Goal: Task Accomplishment & Management: Complete application form

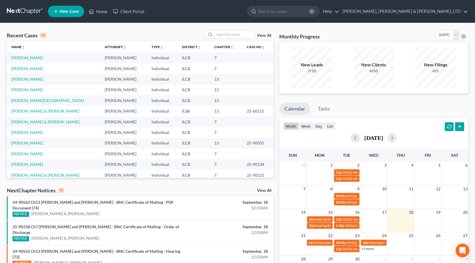
click at [60, 11] on span "New Case" at bounding box center [69, 11] width 19 height 4
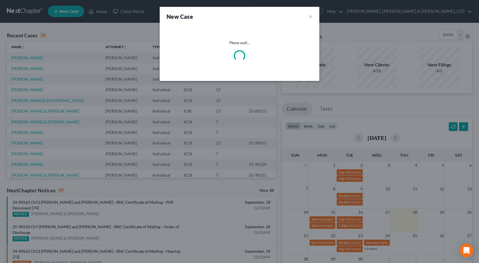
select select "24"
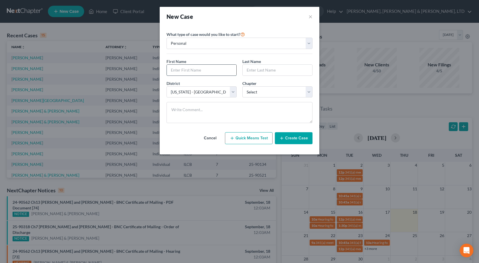
drag, startPoint x: 200, startPoint y: 72, endPoint x: 196, endPoint y: 72, distance: 3.2
click at [199, 72] on input "text" at bounding box center [202, 70] width 70 height 11
type input "[PERSON_NAME]"
type input "Seten"
click at [257, 95] on select "Select 7 11 12 13" at bounding box center [277, 91] width 70 height 11
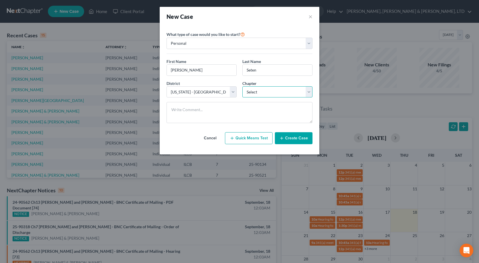
select select "3"
click at [242, 86] on select "Select 7 11 12 13" at bounding box center [277, 91] width 70 height 11
click at [296, 138] on button "Create Case" at bounding box center [294, 138] width 38 height 12
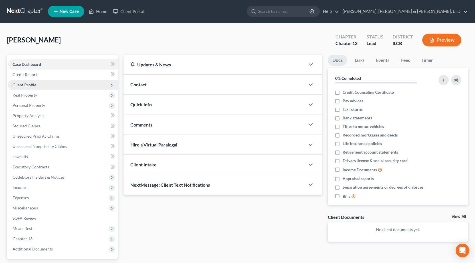
click at [40, 84] on span "Client Profile" at bounding box center [63, 85] width 110 height 10
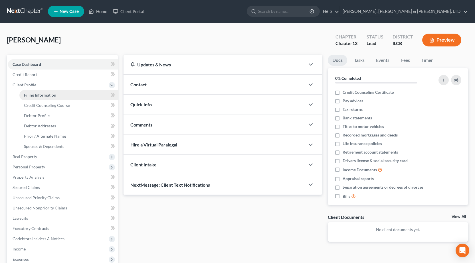
click at [43, 94] on span "Filing Information" at bounding box center [40, 95] width 32 height 5
select select "1"
select select "0"
select select "3"
select select "24"
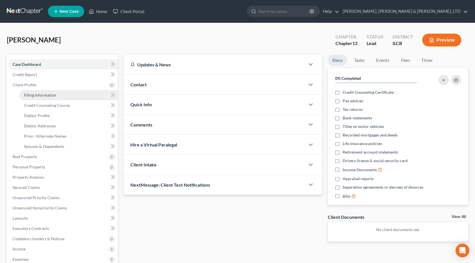
select select "14"
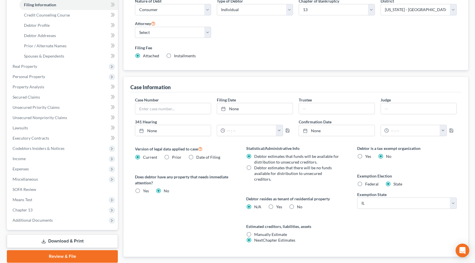
scroll to position [114, 0]
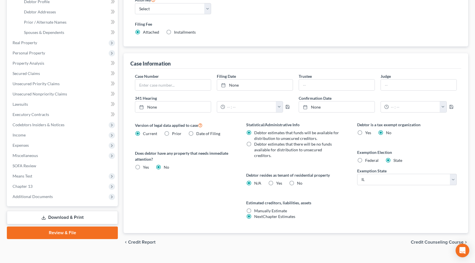
click at [297, 181] on label "No" at bounding box center [299, 184] width 5 height 6
click at [299, 181] on input "No" at bounding box center [301, 183] width 4 height 4
radio input "true"
radio input "false"
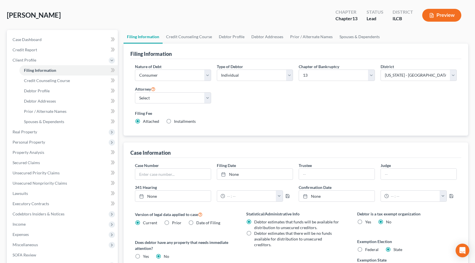
scroll to position [0, 0]
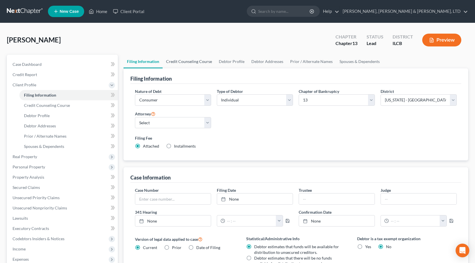
click at [179, 62] on link "Credit Counseling Course" at bounding box center [189, 62] width 53 height 14
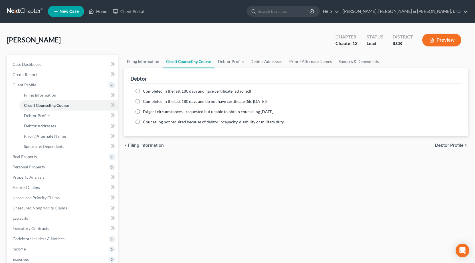
click at [143, 92] on label "Completed in the last 180 days and have certificate (attached)" at bounding box center [197, 91] width 108 height 6
click at [145, 92] on input "Completed in the last 180 days and have certificate (attached)" at bounding box center [147, 90] width 4 height 4
radio input "true"
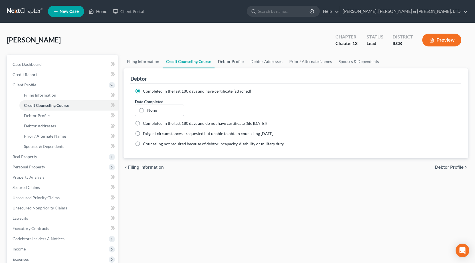
click at [238, 58] on link "Debtor Profile" at bounding box center [230, 62] width 33 height 14
select select "0"
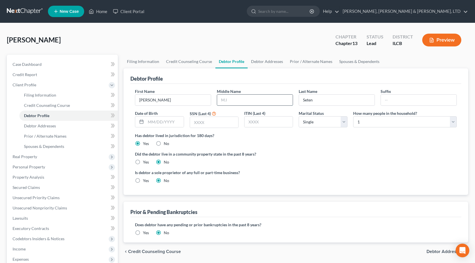
click at [236, 100] on input "text" at bounding box center [255, 100] width 76 height 11
type input "W"
click at [211, 120] on input "text" at bounding box center [214, 122] width 48 height 11
type input "9581"
drag, startPoint x: 377, startPoint y: 178, endPoint x: 371, endPoint y: 154, distance: 24.8
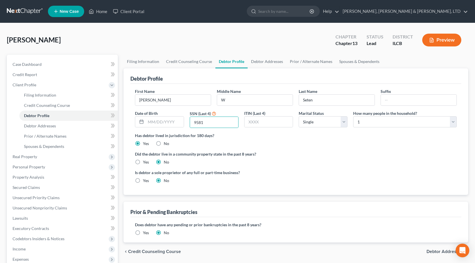
click at [378, 176] on div "Is debtor a sole proprietor of any full or part-time business? Yes No" at bounding box center [295, 179] width 327 height 19
click at [271, 58] on link "Debtor Addresses" at bounding box center [267, 62] width 39 height 14
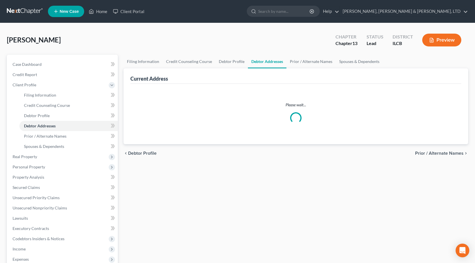
select select "0"
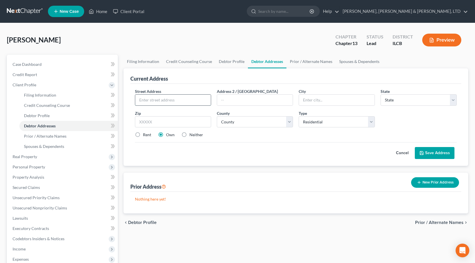
click at [154, 96] on input "text" at bounding box center [173, 100] width 76 height 11
type input "431 Clearwater"
drag, startPoint x: 132, startPoint y: 96, endPoint x: 52, endPoint y: 95, distance: 80.1
click at [52, 95] on div "Petition Navigation Case Dashboard Payments Invoices Payments Payments Credit R…" at bounding box center [237, 204] width 467 height 299
drag, startPoint x: 191, startPoint y: 125, endPoint x: 190, endPoint y: 119, distance: 6.8
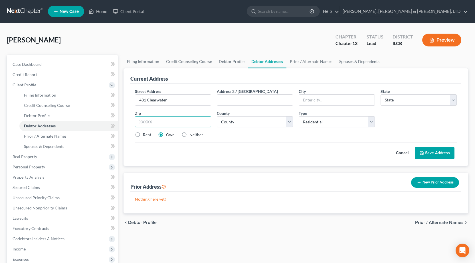
click at [191, 125] on input "text" at bounding box center [173, 121] width 76 height 11
type input "61822"
click at [249, 119] on select "County" at bounding box center [255, 121] width 76 height 11
type input "Champaign"
select select "14"
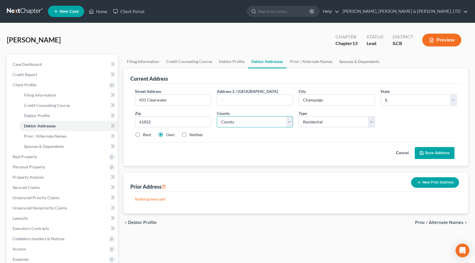
click at [249, 123] on select "County" at bounding box center [255, 121] width 76 height 11
click at [255, 121] on select "County [GEOGRAPHIC_DATA] [GEOGRAPHIC_DATA] [GEOGRAPHIC_DATA] [GEOGRAPHIC_DATA] …" at bounding box center [255, 121] width 76 height 11
select select "9"
click at [217, 116] on select "County [GEOGRAPHIC_DATA] [GEOGRAPHIC_DATA] [GEOGRAPHIC_DATA] [GEOGRAPHIC_DATA] …" at bounding box center [255, 121] width 76 height 11
click at [439, 153] on button "Save Address" at bounding box center [435, 153] width 40 height 12
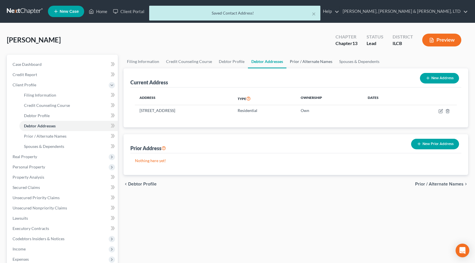
click at [299, 60] on link "Prior / Alternate Names" at bounding box center [310, 62] width 49 height 14
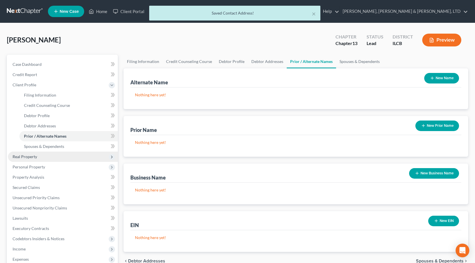
click at [46, 160] on span "Real Property" at bounding box center [63, 157] width 110 height 10
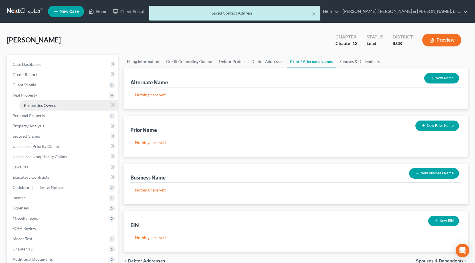
click at [36, 107] on span "Properties Owned" at bounding box center [40, 105] width 33 height 5
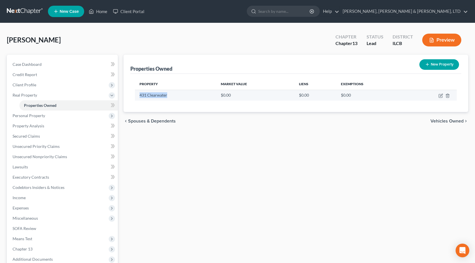
drag, startPoint x: 169, startPoint y: 96, endPoint x: 136, endPoint y: 96, distance: 32.8
click at [136, 96] on td "431 Clearwater" at bounding box center [175, 95] width 81 height 11
copy td "431 Clearwater"
click at [440, 96] on icon "button" at bounding box center [441, 95] width 3 height 3
select select "14"
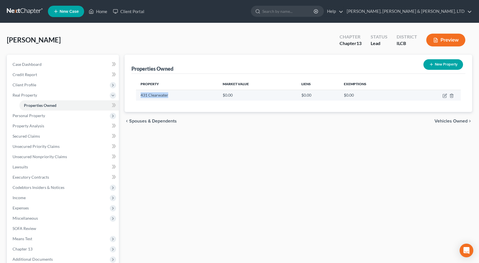
select select "9"
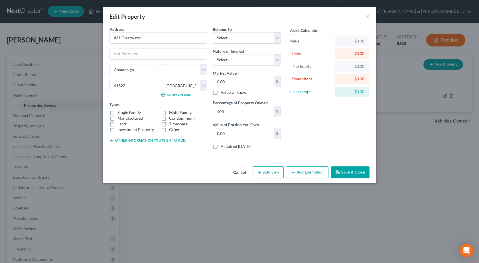
click at [117, 114] on label "Single Family" at bounding box center [128, 113] width 23 height 6
click at [120, 114] on input "Single Family" at bounding box center [122, 112] width 4 height 4
checkbox input "true"
click at [239, 38] on select "Select Debtor 1 Only Debtor 2 Only Debtor 1 And Debtor 2 Only At Least One Of T…" at bounding box center [247, 37] width 68 height 11
select select "0"
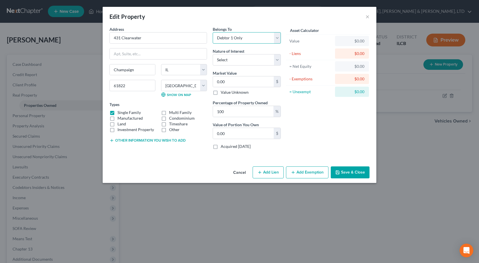
click at [213, 32] on select "Select Debtor 1 Only Debtor 2 Only Debtor 1 And Debtor 2 Only At Least One Of T…" at bounding box center [247, 37] width 68 height 11
click at [247, 60] on select "Select Fee Simple Joint Tenant Life Estate Equitable Interest Future Interest T…" at bounding box center [247, 59] width 68 height 11
select select "0"
click at [213, 54] on select "Select Fee Simple Joint Tenant Life Estate Equitable Interest Future Interest T…" at bounding box center [247, 59] width 68 height 11
click at [236, 81] on input "0.00" at bounding box center [243, 81] width 61 height 11
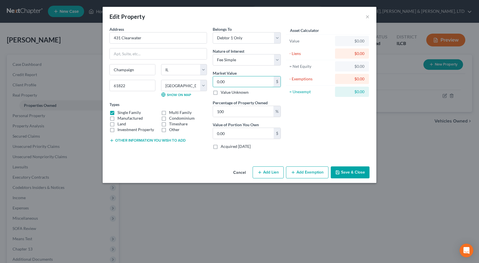
type input "1"
type input "1.00"
type input "18"
type input "18.00"
type input "180"
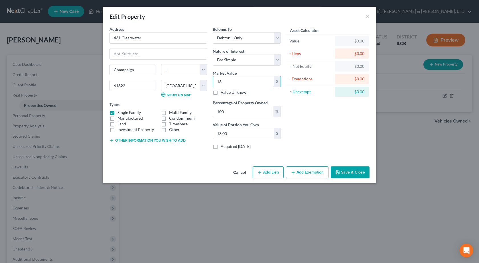
type input "180.00"
type input "1800"
type input "1,800.00"
type input "1,8000"
type input "18,000.00"
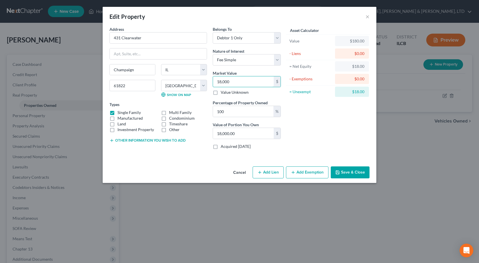
type input "18,0000"
type input "180,000.00"
type input "219"
type input "219.00"
type input "21"
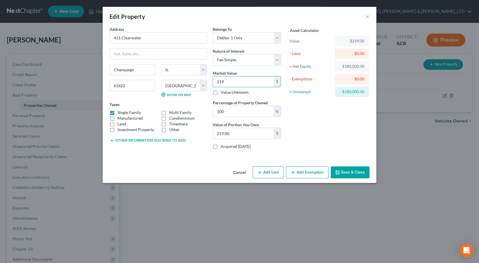
type input "21.00"
type input "2"
type input "2.00"
type input "0"
type input "1"
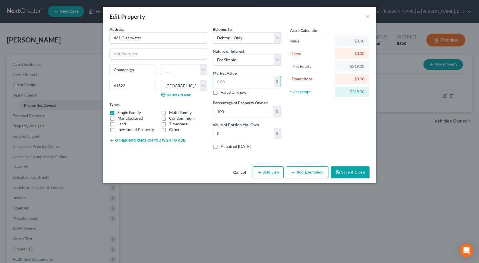
type input "1.00"
type input "19"
type input "19.00"
type input "192"
type input "192.00"
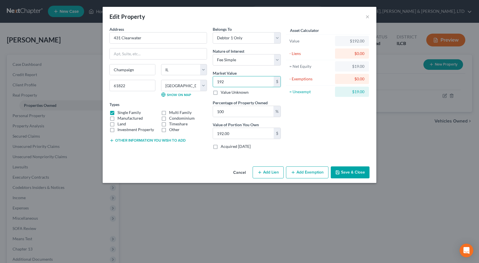
type input "1926"
type input "1,926.00"
type input "1,9260"
type input "19,260.00"
type input "19,2600"
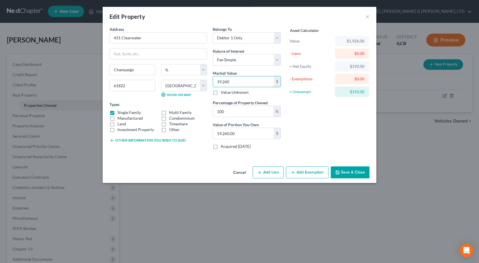
type input "192,600.00"
type input "192,600"
click at [331, 134] on div "Asset Calculator Value $192,600.00 - Liens $0.00 = Net Equity $1,926.00 - Exemp…" at bounding box center [328, 90] width 89 height 128
click at [307, 172] on button "Add Exemption" at bounding box center [307, 173] width 42 height 12
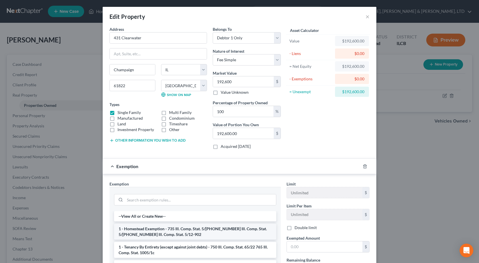
click at [186, 238] on li "1 - Homestead Exemption - 735 Ill. Comp. Stat. 5/[PHONE_NUMBER] Ill. Comp. Stat…" at bounding box center [195, 232] width 162 height 16
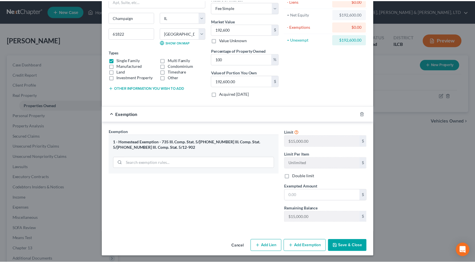
scroll to position [53, 0]
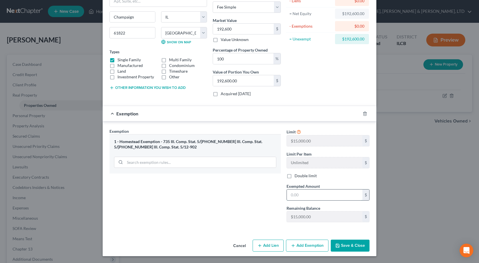
click at [306, 195] on input "text" at bounding box center [325, 195] width 76 height 11
type input "15,000"
click at [353, 241] on button "Save & Close" at bounding box center [350, 246] width 39 height 12
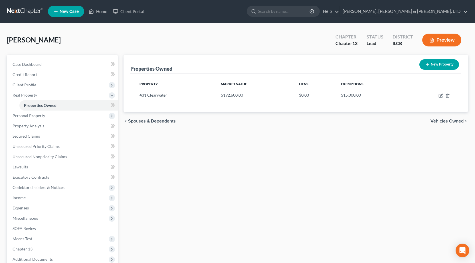
click at [438, 65] on button "New Property" at bounding box center [439, 64] width 40 height 11
select select "14"
select select "9"
select select "0"
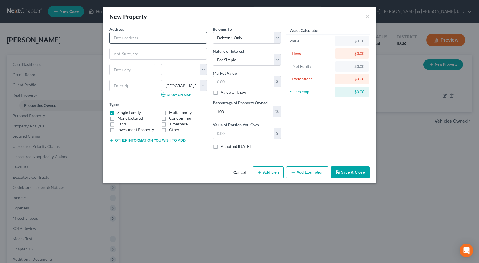
click at [135, 41] on input "text" at bounding box center [158, 38] width 97 height 11
type input "102 S Third"
type input "[PERSON_NAME]"
type input "61843"
click at [242, 77] on input "text" at bounding box center [243, 81] width 61 height 11
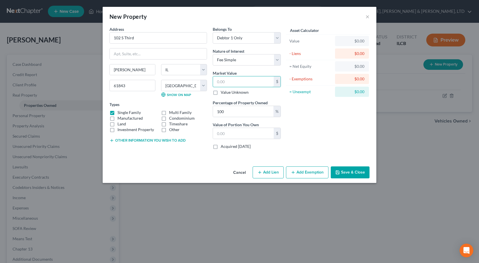
type input "1"
type input "1.00"
type input "18"
type input "18.00"
type input "180"
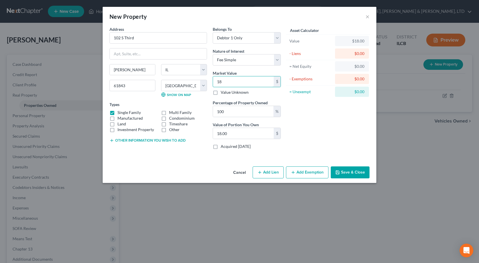
type input "180.00"
click at [239, 83] on input "180" at bounding box center [243, 81] width 61 height 11
type input "1804"
type input "1,804.00"
type input "1,8040"
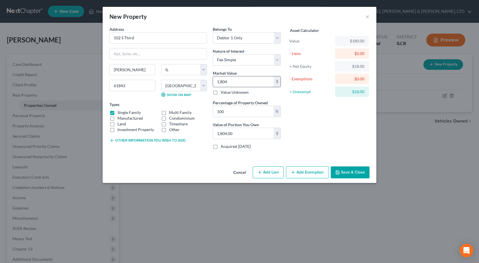
type input "18,040.00"
type input "18,0400"
type input "180,400.00"
type input "180,400"
click at [343, 174] on button "Save & Close" at bounding box center [350, 173] width 39 height 12
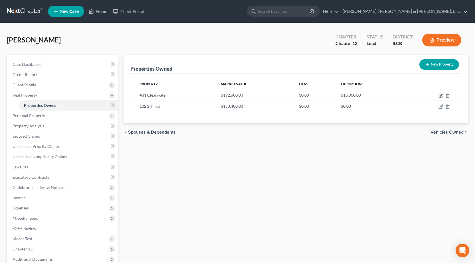
click at [440, 63] on button "New Property" at bounding box center [439, 64] width 40 height 11
select select "14"
select select "9"
select select "0"
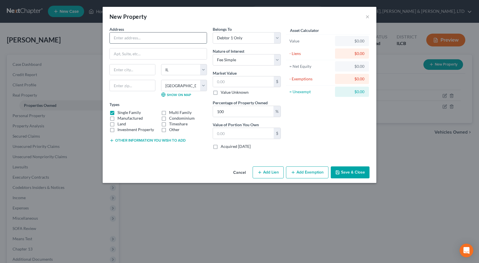
click at [168, 37] on input "text" at bounding box center [158, 38] width 97 height 11
type input "810 [PERSON_NAME]"
click at [139, 70] on input "text" at bounding box center [132, 69] width 45 height 11
click at [132, 84] on input "text" at bounding box center [133, 85] width 46 height 11
type input "61820"
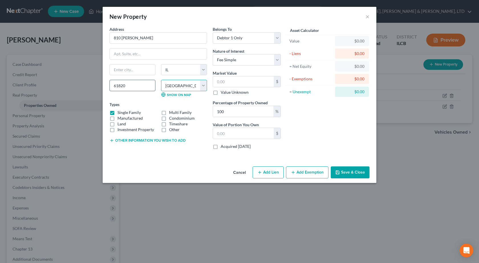
type input "Champaign"
click at [243, 81] on input "text" at bounding box center [243, 81] width 61 height 11
click at [358, 168] on button "Save & Close" at bounding box center [350, 173] width 39 height 12
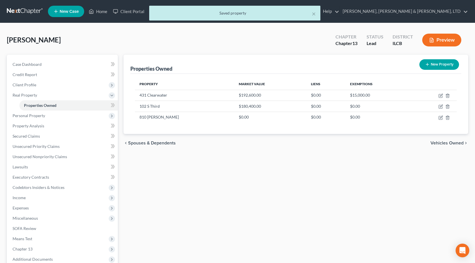
click at [440, 62] on button "New Property" at bounding box center [439, 64] width 40 height 11
select select "14"
select select "9"
select select "0"
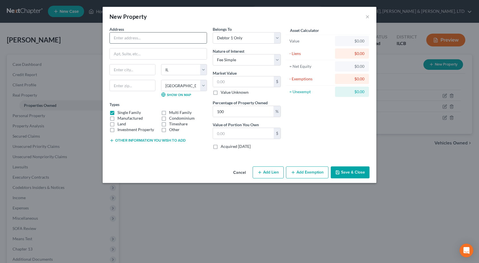
click at [138, 38] on input "text" at bounding box center [158, 38] width 97 height 11
type input "S36, T09, R07, QNW, L, B . . ."
click at [123, 140] on button "Other information you wish to add" at bounding box center [148, 140] width 76 height 5
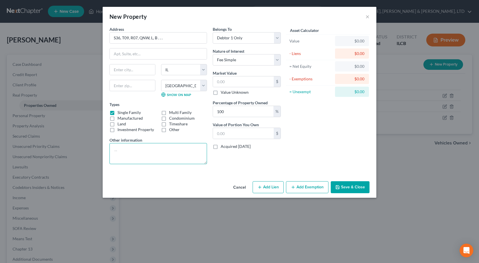
click at [125, 158] on textarea at bounding box center [159, 153] width 98 height 21
type textarea "Lot in [GEOGRAPHIC_DATA]"
click at [351, 185] on button "Save & Close" at bounding box center [350, 187] width 39 height 12
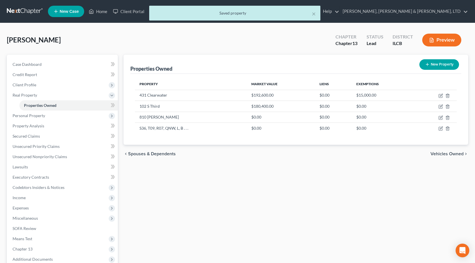
click at [447, 64] on button "New Property" at bounding box center [439, 64] width 40 height 11
select select "14"
select select "9"
select select "0"
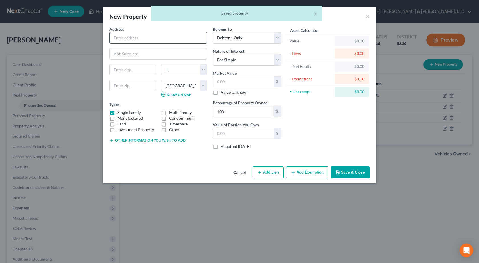
click at [159, 40] on input "text" at bounding box center [158, 38] width 97 height 11
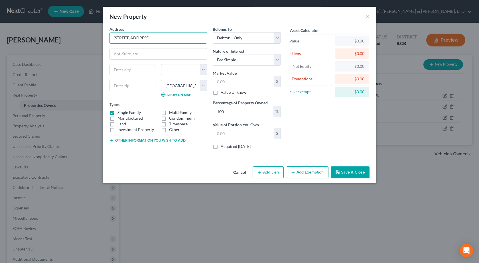
drag, startPoint x: 164, startPoint y: 36, endPoint x: 84, endPoint y: 38, distance: 80.2
click at [84, 38] on div "New Property × Address * [GEOGRAPHIC_DATA] [US_STATE][GEOGRAPHIC_DATA] [GEOGRAP…" at bounding box center [239, 131] width 479 height 263
type input "[STREET_ADDRESS]"
click at [125, 85] on input "text" at bounding box center [133, 85] width 46 height 11
type input "62946"
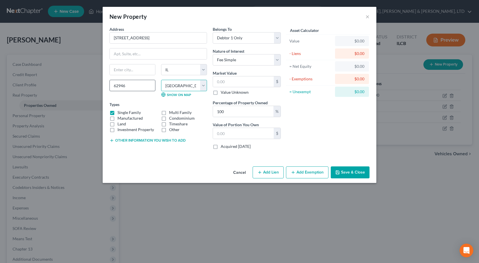
type input "[GEOGRAPHIC_DATA]"
click at [172, 86] on select "County [GEOGRAPHIC_DATA] [GEOGRAPHIC_DATA] [GEOGRAPHIC_DATA] [GEOGRAPHIC_DATA] …" at bounding box center [184, 85] width 46 height 11
select select "81"
click at [161, 80] on select "County [GEOGRAPHIC_DATA] [GEOGRAPHIC_DATA] [GEOGRAPHIC_DATA] [GEOGRAPHIC_DATA] …" at bounding box center [184, 85] width 46 height 11
click at [355, 178] on button "Save & Close" at bounding box center [350, 173] width 39 height 12
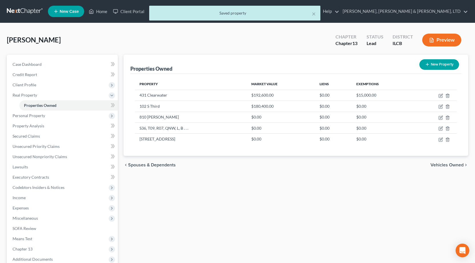
click at [437, 65] on button "New Property" at bounding box center [439, 64] width 40 height 11
select select "14"
select select "9"
select select "0"
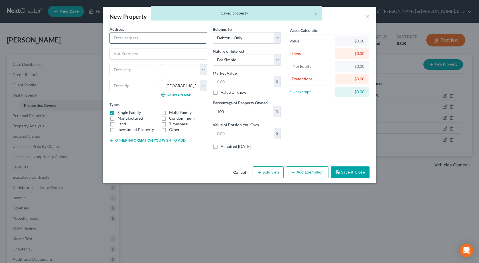
click at [169, 42] on input "text" at bounding box center [158, 38] width 97 height 11
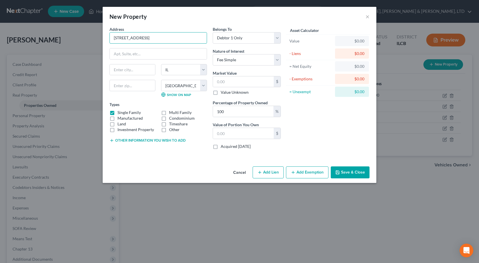
type input "[STREET_ADDRESS]"
click at [133, 83] on input "text" at bounding box center [133, 85] width 46 height 11
type input "62934"
type input "Equality"
click at [153, 175] on div "Cancel Add Lien Add Lease Add Exemption Save & Close" at bounding box center [240, 173] width 274 height 19
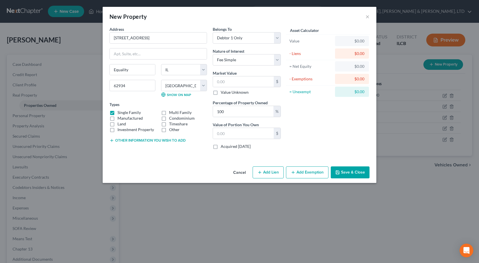
click at [346, 170] on button "Save & Close" at bounding box center [350, 173] width 39 height 12
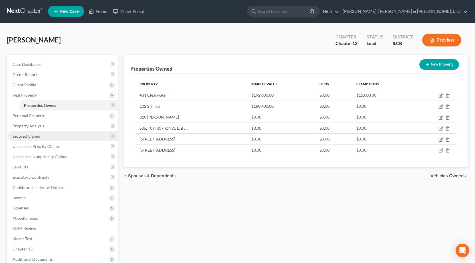
click at [43, 134] on link "Secured Claims" at bounding box center [63, 136] width 110 height 10
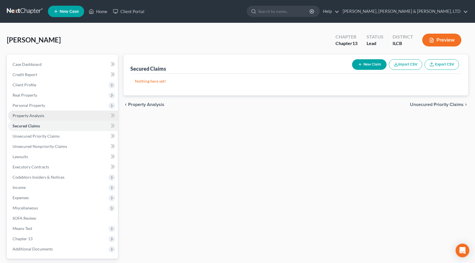
click at [47, 116] on link "Property Analysis" at bounding box center [63, 116] width 110 height 10
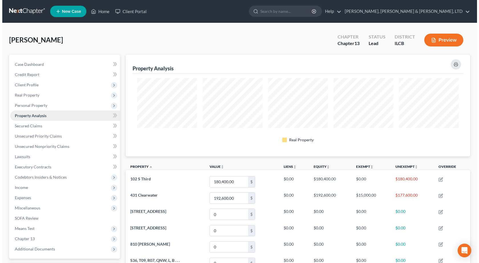
scroll to position [102, 345]
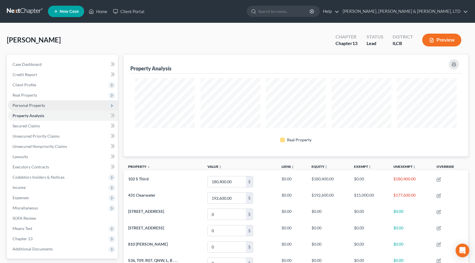
click at [45, 107] on span "Personal Property" at bounding box center [63, 105] width 110 height 10
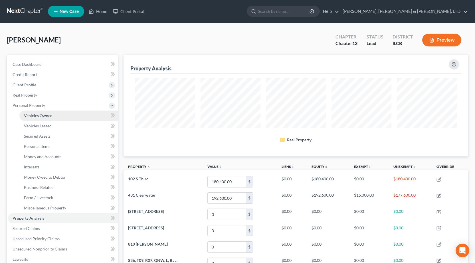
click at [42, 116] on span "Vehicles Owned" at bounding box center [38, 115] width 29 height 5
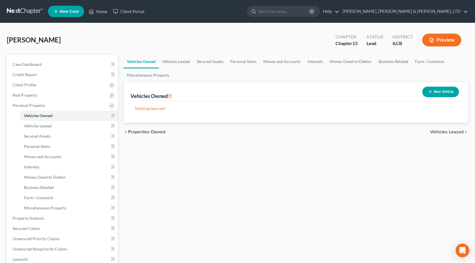
click at [444, 92] on button "New Vehicle" at bounding box center [440, 92] width 37 height 11
select select "0"
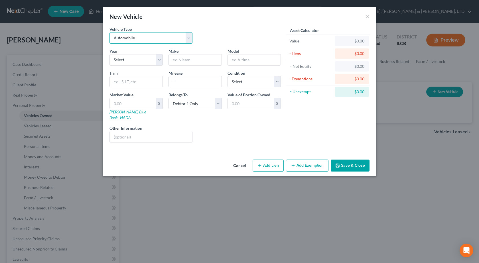
click at [127, 35] on select "Select Automobile Truck Trailer Watercraft Aircraft Motor Home Atv Other Vehicle" at bounding box center [151, 37] width 83 height 11
select select "2"
click at [110, 32] on select "Select Automobile Truck Trailer Watercraft Aircraft Motor Home Atv Other Vehicle" at bounding box center [151, 37] width 83 height 11
click at [122, 59] on select "Select 2026 2025 2024 2023 2022 2021 2020 2019 2018 2017 2016 2015 2014 2013 20…" at bounding box center [136, 59] width 53 height 11
click at [203, 58] on input "text" at bounding box center [195, 59] width 53 height 11
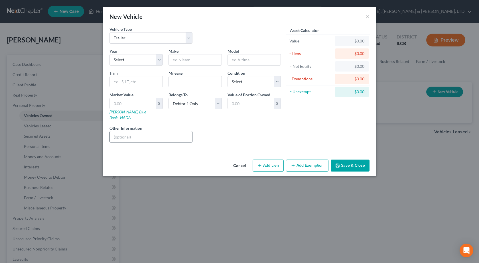
click at [152, 132] on input "text" at bounding box center [151, 136] width 82 height 11
type input "2 - wheel trailer"
click at [127, 104] on input "text" at bounding box center [133, 103] width 46 height 11
type input "5"
type input "5.00"
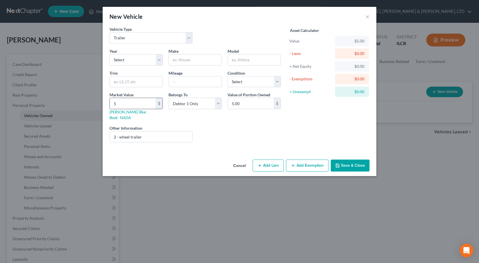
type input "50"
type input "50.00"
type input "500"
type input "500.00"
type input "500"
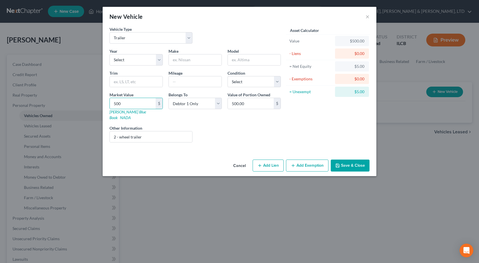
click at [358, 160] on button "Save & Close" at bounding box center [350, 166] width 39 height 12
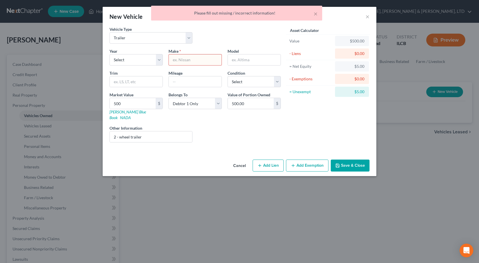
drag, startPoint x: 187, startPoint y: 61, endPoint x: 200, endPoint y: 61, distance: 12.3
click at [187, 61] on input "text" at bounding box center [195, 59] width 53 height 11
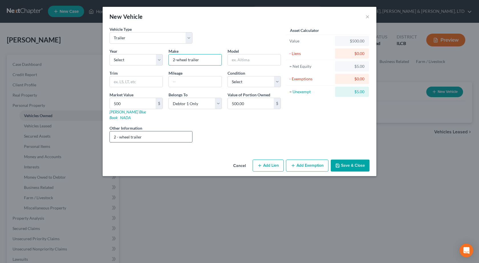
type input "2-wheel trailer"
drag, startPoint x: 152, startPoint y: 130, endPoint x: 2, endPoint y: 119, distance: 150.7
click at [0, 117] on div "New Vehicle × Vehicle Type Select Automobile Truck Trailer Watercraft Aircraft …" at bounding box center [239, 131] width 479 height 263
click at [347, 157] on div "Cancel Add Lien Add Lease Add Exemption Save & Close" at bounding box center [240, 166] width 274 height 19
click at [347, 160] on button "Save & Close" at bounding box center [350, 166] width 39 height 12
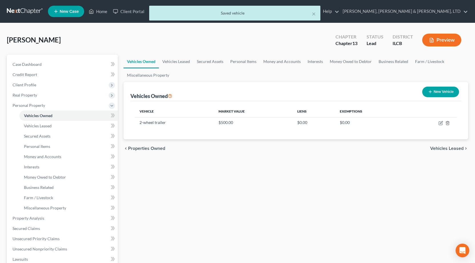
click at [438, 90] on button "New Vehicle" at bounding box center [440, 92] width 37 height 11
select select "0"
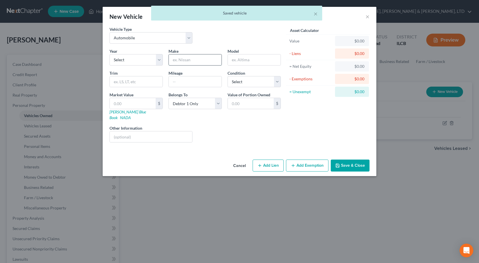
click at [198, 57] on input "text" at bounding box center [195, 59] width 53 height 11
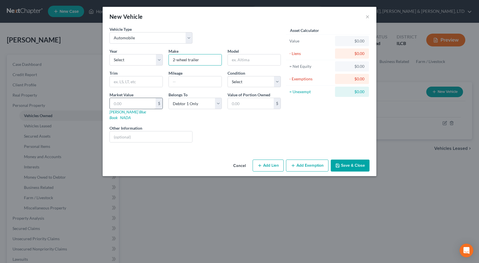
type input "2-wheel trailer"
click at [135, 101] on input "text" at bounding box center [133, 103] width 46 height 11
type input "5"
type input "5.00"
type input "50"
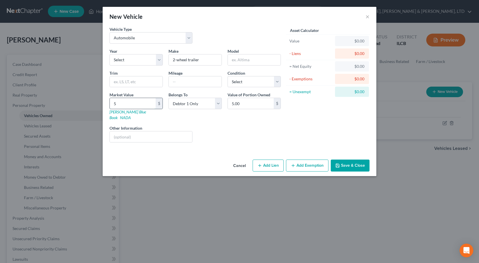
type input "50.00"
type input "500"
type input "500.00"
type input "500"
click at [352, 160] on button "Save & Close" at bounding box center [350, 166] width 39 height 12
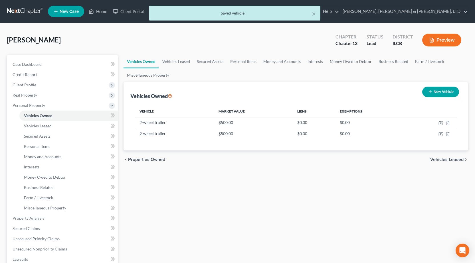
click at [440, 90] on button "New Vehicle" at bounding box center [440, 92] width 37 height 11
select select "0"
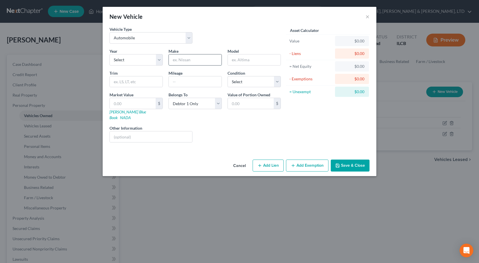
click at [209, 60] on input "text" at bounding box center [195, 59] width 53 height 11
type input "enclosed 24 ft trailer"
click at [130, 103] on input "text" at bounding box center [133, 103] width 46 height 11
type input "1"
type input "1.00"
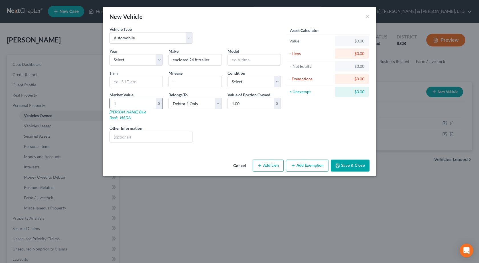
type input "15"
type input "15.00"
type input "150"
type input "150.00"
type input "1500"
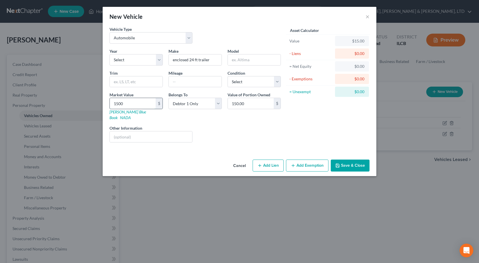
type input "1,500.00"
type input "1,500"
click at [122, 134] on input "text" at bounding box center [151, 136] width 82 height 11
type input "d"
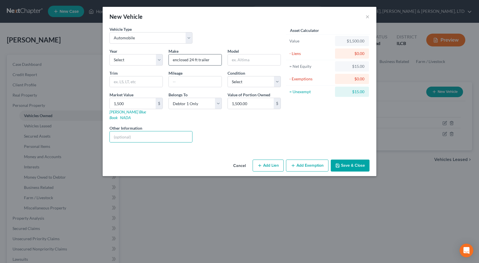
click at [216, 62] on input "enclosed 24 ft trailer" at bounding box center [195, 59] width 53 height 11
type input "enclosed 24 ft trailer - double trailer"
click at [252, 106] on input "1,500.00" at bounding box center [251, 103] width 46 height 11
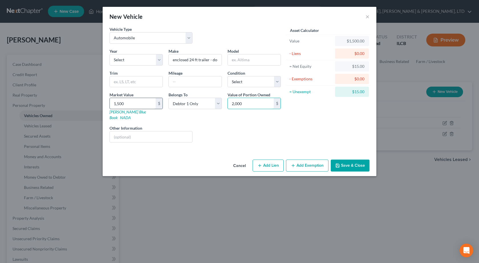
type input "2,000"
click at [135, 105] on input "1,500" at bounding box center [133, 103] width 46 height 11
type input "2"
type input "2.00"
type input "20"
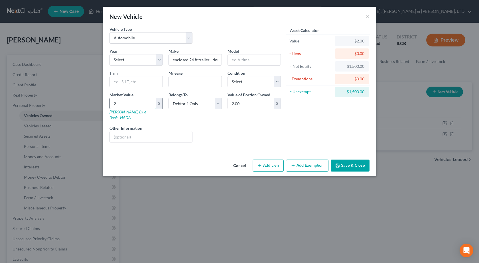
type input "20.00"
type input "200"
type input "200.00"
type input "2000"
type input "2,000.00"
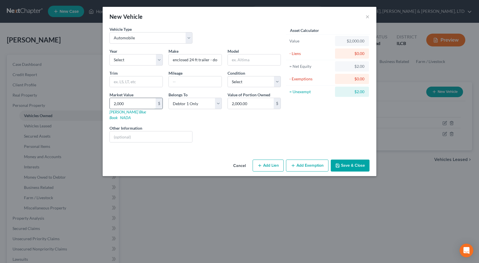
click at [137, 103] on input "2,000" at bounding box center [133, 103] width 46 height 11
type input "2,000"
click at [350, 160] on button "Save & Close" at bounding box center [350, 166] width 39 height 12
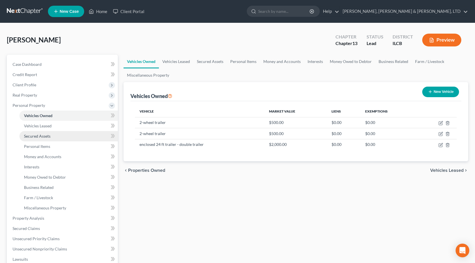
click at [25, 137] on span "Secured Assets" at bounding box center [37, 136] width 27 height 5
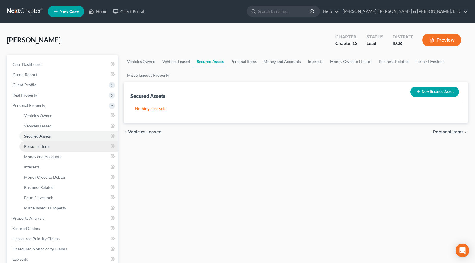
click at [43, 147] on span "Personal Items" at bounding box center [37, 146] width 26 height 5
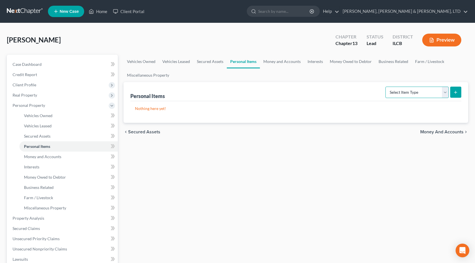
click at [399, 93] on select "Select Item Type Clothing Collectibles Of Value Electronics Firearms Household …" at bounding box center [416, 92] width 63 height 11
select select "clothing"
click at [386, 87] on select "Select Item Type Clothing Collectibles Of Value Electronics Firearms Household …" at bounding box center [416, 92] width 63 height 11
click at [460, 92] on button "submit" at bounding box center [455, 92] width 11 height 11
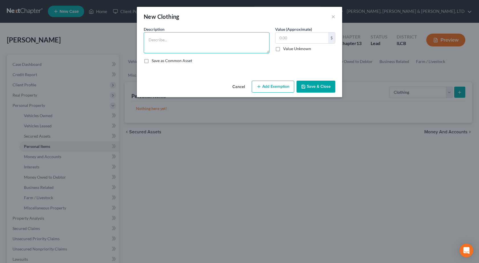
click at [191, 45] on textarea at bounding box center [207, 42] width 126 height 21
type textarea "General Clothing"
type input "250"
click at [271, 88] on button "Add Exemption" at bounding box center [273, 87] width 42 height 12
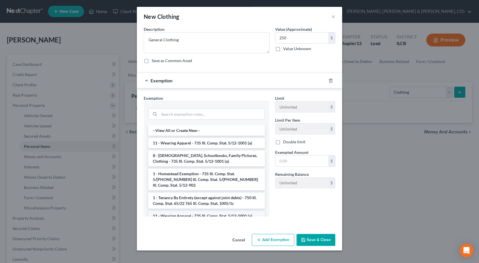
click at [178, 211] on li "11 - Wearing Apparel - 735 Ill. Comp. Stat. 5/12-1001 (a)" at bounding box center [206, 216] width 117 height 10
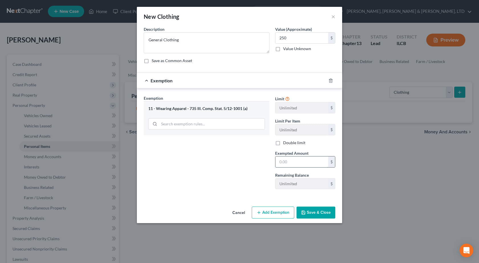
click at [302, 160] on input "text" at bounding box center [301, 162] width 53 height 11
type input "250"
drag, startPoint x: 257, startPoint y: 188, endPoint x: 299, endPoint y: 205, distance: 45.4
click at [258, 188] on div "Exemption Set must be selected for CA. Exemption * 11 - Wearing Apparel - 735 I…" at bounding box center [206, 144] width 131 height 99
click at [315, 212] on button "Save & Close" at bounding box center [316, 213] width 39 height 12
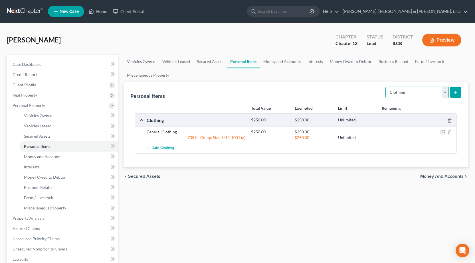
click at [418, 92] on select "Select Item Type Clothing Collectibles Of Value Electronics Firearms Household …" at bounding box center [416, 92] width 63 height 11
select select "electronics"
click at [386, 87] on select "Select Item Type Clothing Collectibles Of Value Electronics Firearms Household …" at bounding box center [416, 92] width 63 height 11
click at [454, 91] on icon "submit" at bounding box center [455, 92] width 5 height 5
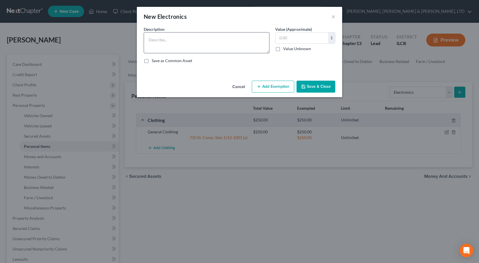
drag, startPoint x: 167, startPoint y: 31, endPoint x: 173, endPoint y: 33, distance: 6.4
click at [167, 32] on div "Description *" at bounding box center [206, 39] width 131 height 27
drag, startPoint x: 180, startPoint y: 38, endPoint x: 191, endPoint y: 31, distance: 12.7
click at [180, 39] on textarea at bounding box center [207, 42] width 126 height 21
type textarea "(2) TVs, Cellphone, cheap radios"
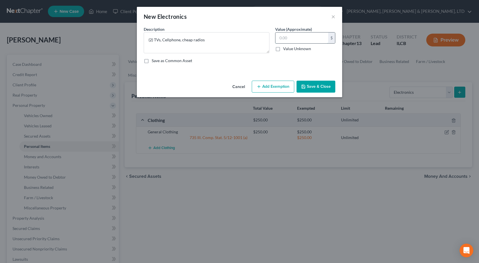
click at [303, 35] on input "text" at bounding box center [301, 38] width 53 height 11
type input "3"
type input "500"
click at [278, 85] on button "Add Exemption" at bounding box center [273, 87] width 42 height 12
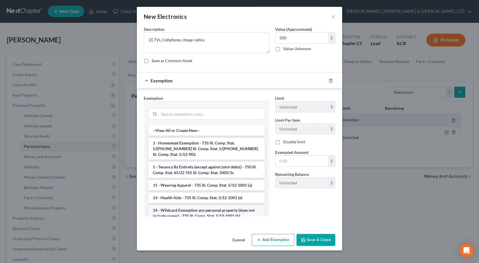
click at [178, 209] on li "14 - Wildcard Exemption any personal property (does not include wages) - 735 Il…" at bounding box center [206, 213] width 117 height 16
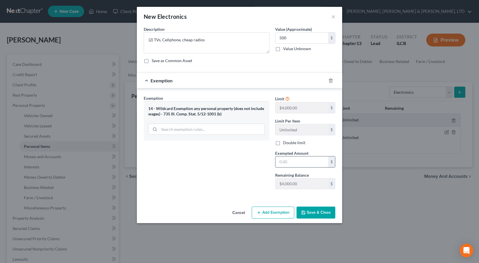
click at [287, 165] on input "text" at bounding box center [301, 162] width 53 height 11
type input "500"
drag, startPoint x: 175, startPoint y: 180, endPoint x: 343, endPoint y: 193, distance: 168.1
click at [176, 180] on div "Exemption Set must be selected for CA. Exemption * 14 - Wildcard Exemption any …" at bounding box center [206, 144] width 131 height 99
click at [293, 210] on button "Add Exemption" at bounding box center [273, 213] width 42 height 12
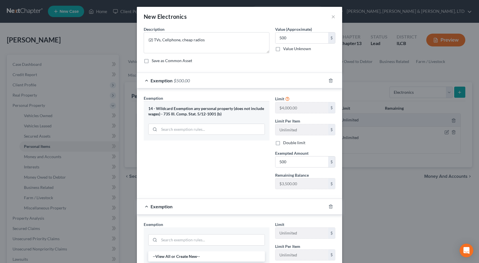
click at [312, 212] on div "Exemption" at bounding box center [231, 206] width 189 height 15
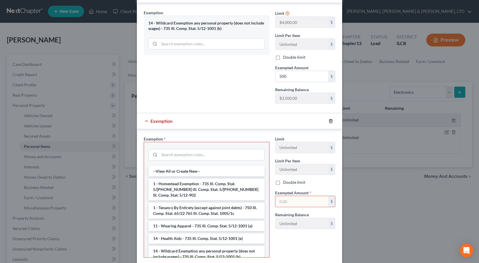
click at [331, 122] on line "button" at bounding box center [331, 121] width 0 height 1
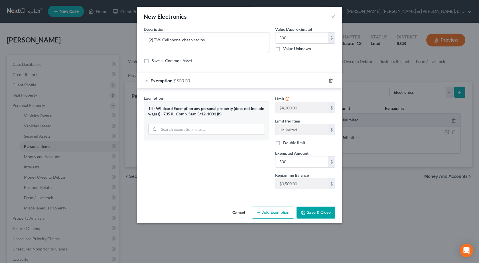
click at [326, 215] on button "Save & Close" at bounding box center [316, 213] width 39 height 12
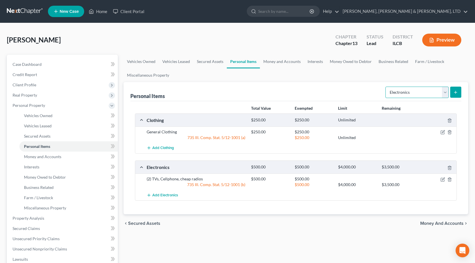
drag, startPoint x: 424, startPoint y: 90, endPoint x: 425, endPoint y: 87, distance: 3.6
click at [426, 88] on select "Select Item Type Clothing Collectibles Of Value Electronics Firearms Household …" at bounding box center [416, 92] width 63 height 11
select select "firearms"
click at [386, 87] on select "Select Item Type Clothing Collectibles Of Value Electronics Firearms Household …" at bounding box center [416, 92] width 63 height 11
click at [452, 90] on button "submit" at bounding box center [455, 92] width 11 height 11
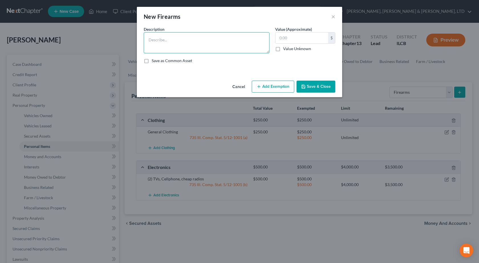
drag, startPoint x: 216, startPoint y: 53, endPoint x: 216, endPoint y: 50, distance: 3.3
click at [216, 52] on textarea at bounding box center [207, 42] width 126 height 21
click at [154, 40] on textarea ".38 S&W" at bounding box center [207, 42] width 126 height 21
click at [197, 37] on textarea ".38 special S&W" at bounding box center [207, 42] width 126 height 21
type textarea ".38 special S&W, [GEOGRAPHIC_DATA]"
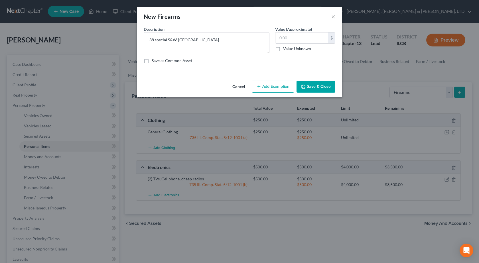
click at [316, 87] on button "Save & Close" at bounding box center [316, 87] width 39 height 12
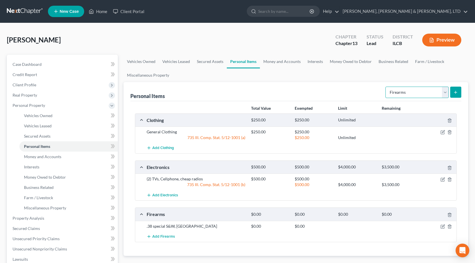
click at [409, 90] on select "Select Item Type Clothing Collectibles Of Value Electronics Firearms Household …" at bounding box center [416, 92] width 63 height 11
select select "household_goods"
click at [386, 87] on select "Select Item Type Clothing Collectibles Of Value Electronics Firearms Household …" at bounding box center [416, 92] width 63 height 11
click at [457, 91] on icon "submit" at bounding box center [455, 92] width 5 height 5
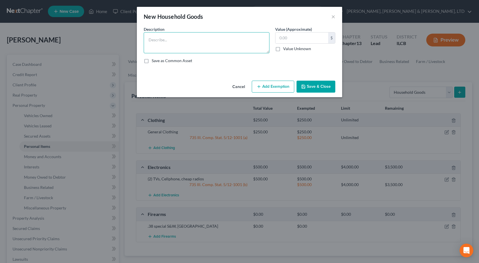
click at [184, 44] on textarea at bounding box center [207, 42] width 126 height 21
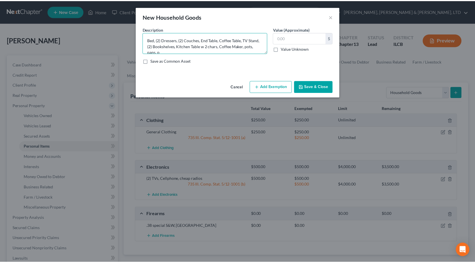
scroll to position [1, 0]
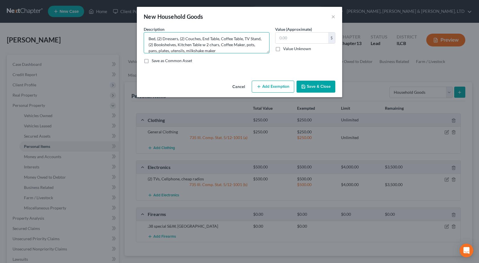
click at [229, 49] on textarea "Bed, (2) Dressers, (2) Couches, End Table, Coffee Table, TV Stand, (2) Bookshel…" at bounding box center [207, 42] width 126 height 21
type textarea "Bed, (2) Dressers, (2) Couches, End Table, Coffee Table, TV Stand, (2) Bookshel…"
click at [302, 35] on input "text" at bounding box center [301, 38] width 53 height 11
type input "1,000"
click at [265, 85] on button "Add Exemption" at bounding box center [273, 87] width 42 height 12
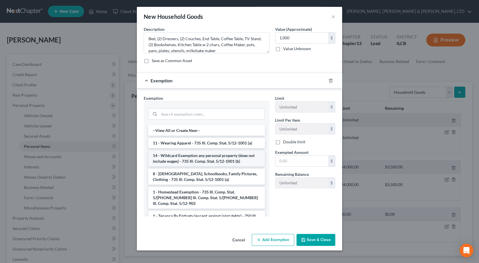
click at [183, 158] on li "14 - Wildcard Exemption any personal property (does not include wages) - 735 Il…" at bounding box center [206, 159] width 117 height 16
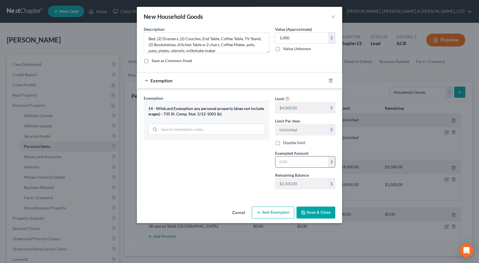
click at [295, 162] on input "text" at bounding box center [301, 162] width 53 height 11
type input "750"
click at [292, 37] on input "1,000" at bounding box center [301, 38] width 53 height 11
type input "750"
click at [237, 53] on textarea "Bed, (2) Dressers, (2) Couches, End Table, Coffee Table, TV Stand, (2) Bookshel…" at bounding box center [207, 42] width 126 height 21
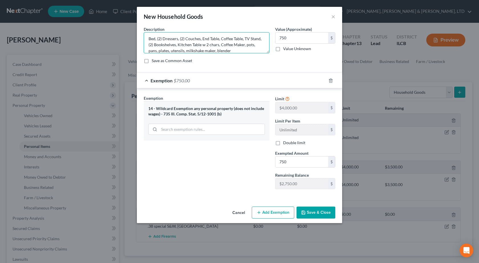
type textarea "Bed, (2) Dressers, (2) Couches, End Table, Coffee Table, TV Stand, (2) Bookshel…"
click at [259, 73] on div "Exemption $750.00" at bounding box center [231, 80] width 189 height 15
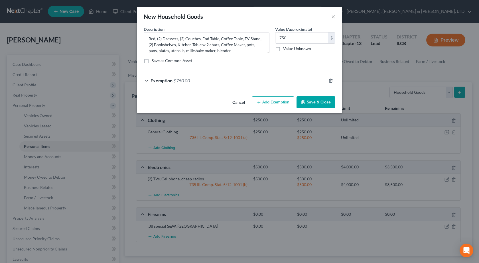
click at [319, 103] on button "Save & Close" at bounding box center [316, 102] width 39 height 12
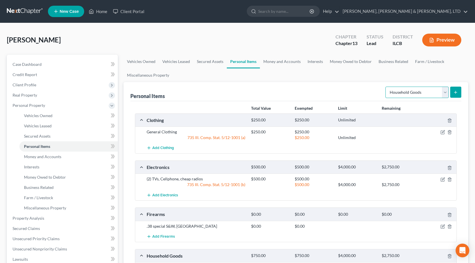
click at [415, 96] on select "Select Item Type Clothing Collectibles Of Value Electronics Firearms Household …" at bounding box center [416, 92] width 63 height 11
select select "jewelry"
click at [386, 87] on select "Select Item Type Clothing Collectibles Of Value Electronics Firearms Household …" at bounding box center [416, 92] width 63 height 11
click at [461, 90] on button "submit" at bounding box center [455, 92] width 11 height 11
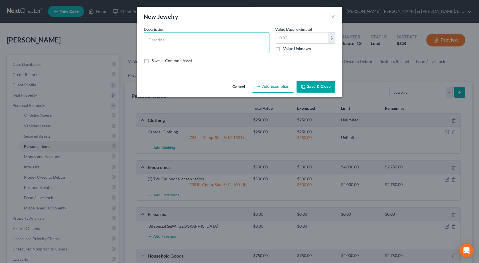
click at [185, 46] on textarea at bounding box center [207, 42] width 126 height 21
type textarea "Watch, Rings, Necklace"
click at [298, 36] on input "text" at bounding box center [301, 38] width 53 height 11
type input "500"
click at [329, 88] on button "Save & Close" at bounding box center [316, 87] width 39 height 12
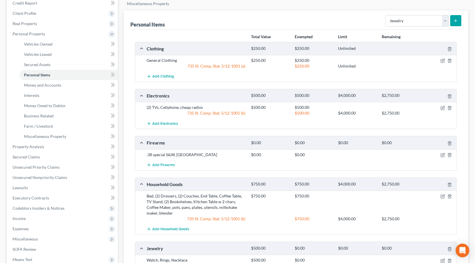
scroll to position [114, 0]
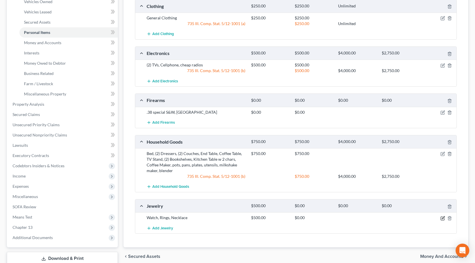
click at [442, 217] on icon "button" at bounding box center [442, 218] width 5 height 5
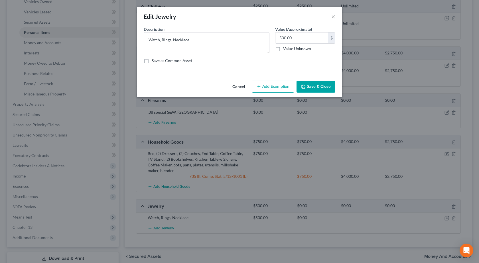
click at [288, 29] on label "Value (Approximate)" at bounding box center [293, 29] width 37 height 6
click at [288, 38] on input "500.00" at bounding box center [301, 38] width 53 height 11
type input "250"
click at [286, 68] on div "An exemption set must first be selected from the Filing Information section. Co…" at bounding box center [239, 52] width 205 height 52
click at [273, 87] on button "Add Exemption" at bounding box center [273, 87] width 42 height 12
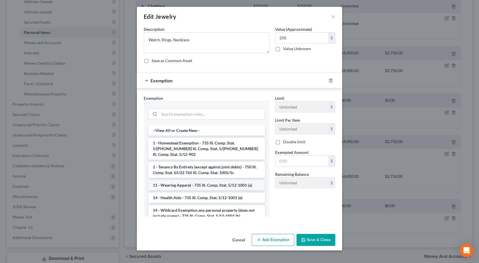
click at [201, 180] on li "11 - Wearing Apparel - 735 Ill. Comp. Stat. 5/12-1001 (a)" at bounding box center [206, 185] width 117 height 10
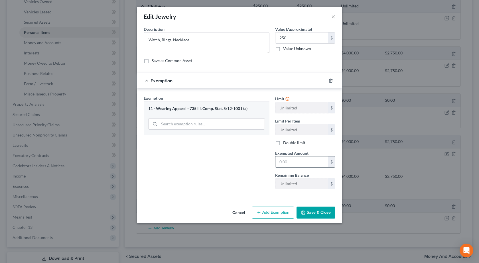
click at [289, 163] on input "text" at bounding box center [301, 162] width 53 height 11
type input "250"
drag, startPoint x: 242, startPoint y: 184, endPoint x: 348, endPoint y: 236, distance: 117.6
click at [243, 184] on div "Exemption Set must be selected for CA. Exemption * 11 - Wearing Apparel - 735 I…" at bounding box center [206, 144] width 131 height 99
click at [325, 214] on button "Save & Close" at bounding box center [316, 213] width 39 height 12
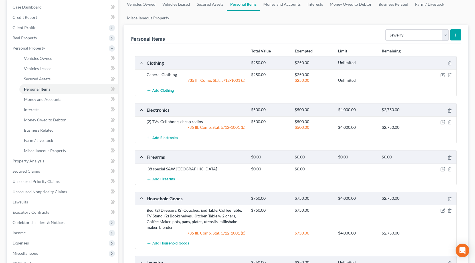
scroll to position [57, 0]
click at [406, 33] on select "Select Item Type Clothing Collectibles Of Value Electronics Firearms Household …" at bounding box center [416, 35] width 63 height 11
click at [386, 30] on select "Select Item Type Clothing Collectibles Of Value Electronics Firearms Household …" at bounding box center [416, 35] width 63 height 11
click at [422, 34] on select "Select Item Type Clothing Collectibles Of Value Electronics Firearms Household …" at bounding box center [416, 35] width 63 height 11
select select "sports_and_hobby_equipment"
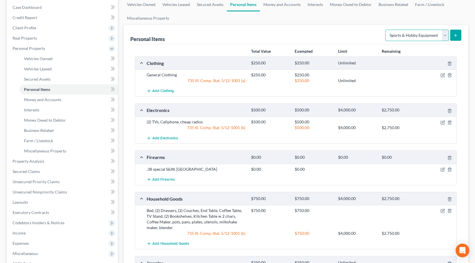
click at [386, 30] on select "Select Item Type Clothing Collectibles Of Value Electronics Firearms Household …" at bounding box center [416, 35] width 63 height 11
click at [453, 34] on button "submit" at bounding box center [455, 35] width 11 height 11
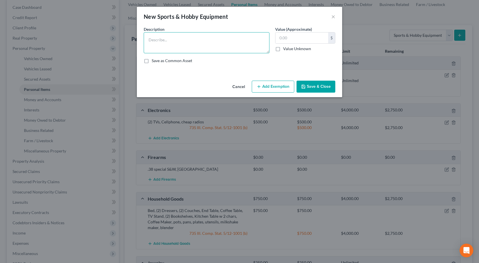
drag, startPoint x: 172, startPoint y: 44, endPoint x: 167, endPoint y: 36, distance: 10.0
click at [173, 44] on textarea at bounding box center [207, 42] width 126 height 21
type textarea "Fishing Poles, Tackle"
click at [281, 39] on input "text" at bounding box center [301, 38] width 53 height 11
type input "200"
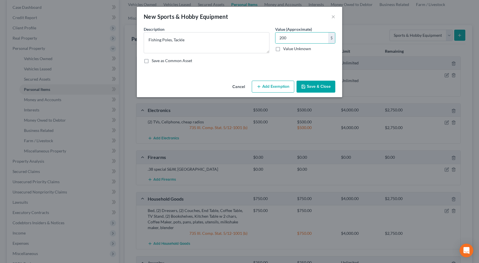
click at [268, 86] on button "Add Exemption" at bounding box center [273, 87] width 42 height 12
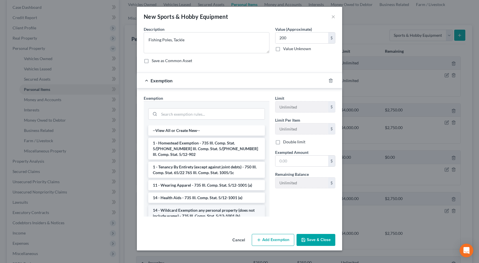
drag, startPoint x: 181, startPoint y: 209, endPoint x: 299, endPoint y: 175, distance: 122.7
click at [181, 209] on li "14 - Wildcard Exemption any personal property (does not include wages) - 735 Il…" at bounding box center [206, 213] width 117 height 16
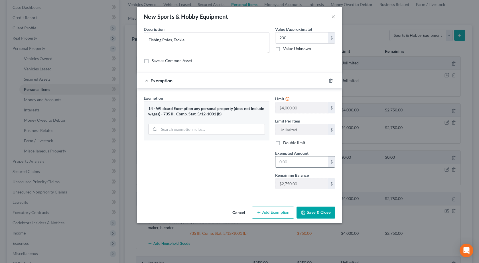
click at [301, 166] on input "text" at bounding box center [301, 162] width 53 height 11
type input "100"
click at [280, 36] on input "200" at bounding box center [301, 38] width 53 height 11
type input "100"
click at [321, 214] on button "Save & Close" at bounding box center [316, 213] width 39 height 12
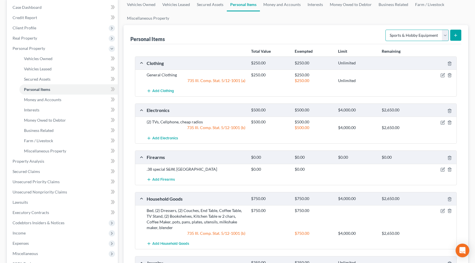
click at [412, 36] on select "Select Item Type Clothing Collectibles Of Value Electronics Firearms Household …" at bounding box center [416, 35] width 63 height 11
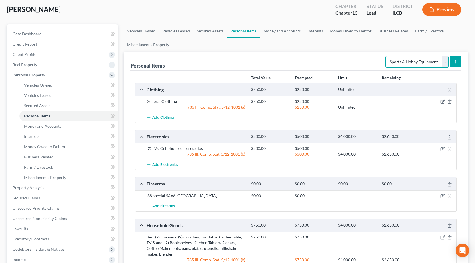
scroll to position [0, 0]
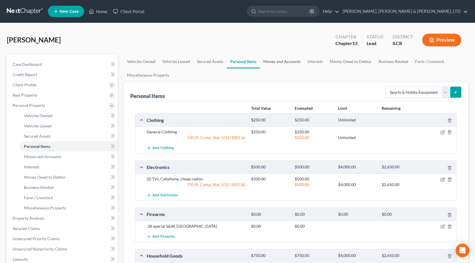
click at [288, 61] on link "Money and Accounts" at bounding box center [282, 62] width 44 height 14
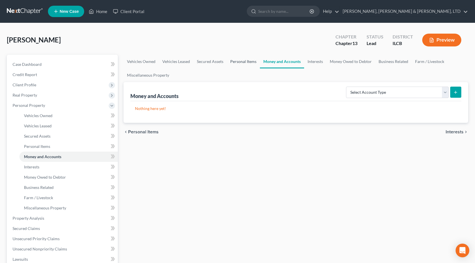
click at [241, 62] on link "Personal Items" at bounding box center [243, 62] width 33 height 14
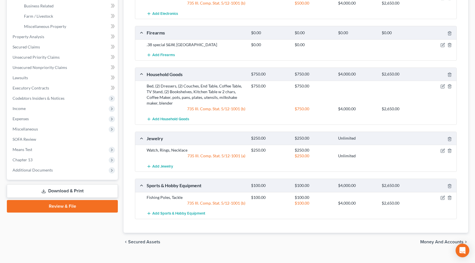
scroll to position [191, 0]
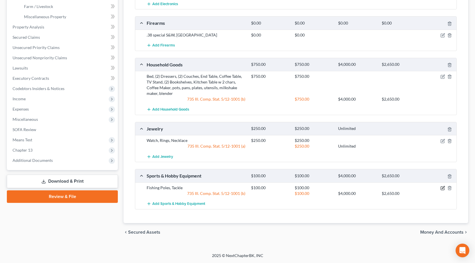
click at [443, 188] on icon "button" at bounding box center [442, 188] width 5 height 5
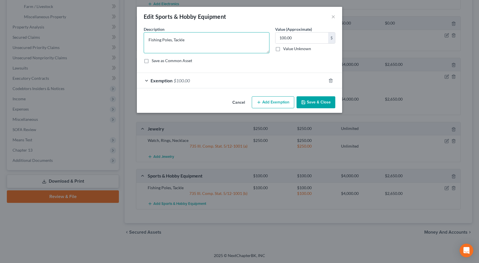
click at [200, 38] on textarea "Fishing Poles, Tackle" at bounding box center [207, 42] width 126 height 21
type textarea "Fishing Poles, Tackle, Tools, Woodworking"
click at [313, 35] on input "100.00" at bounding box center [301, 38] width 53 height 11
type input "500"
click at [220, 81] on div "Exemption $100.00" at bounding box center [231, 80] width 189 height 15
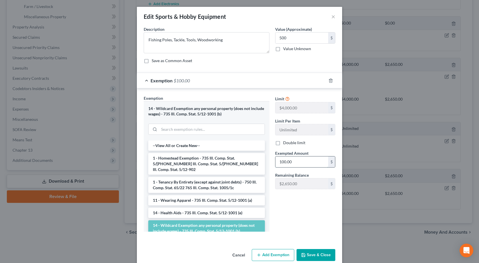
click at [305, 164] on input "100.00" at bounding box center [301, 162] width 53 height 11
type input "500"
click at [317, 253] on button "Save & Close" at bounding box center [316, 255] width 39 height 12
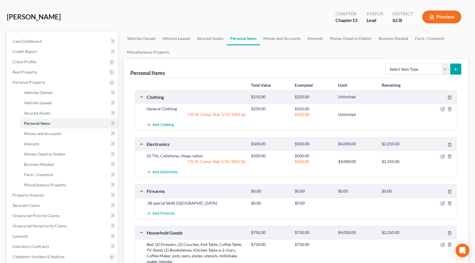
scroll to position [0, 0]
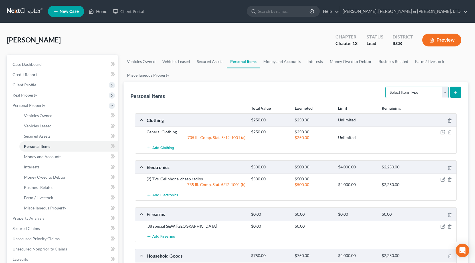
click at [397, 93] on select "Select Item Type Clothing Collectibles Of Value Electronics Firearms Household …" at bounding box center [416, 92] width 63 height 11
drag, startPoint x: 397, startPoint y: 93, endPoint x: 309, endPoint y: 59, distance: 94.5
click at [397, 93] on select "Select Item Type Clothing Collectibles Of Value Electronics Firearms Household …" at bounding box center [416, 92] width 63 height 11
click at [288, 63] on link "Money and Accounts" at bounding box center [282, 62] width 44 height 14
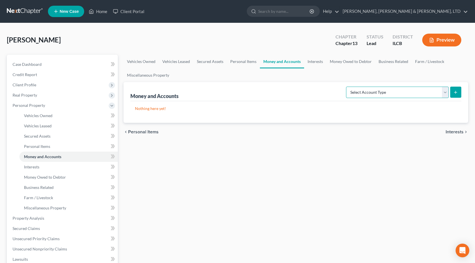
click at [389, 93] on select "Select Account Type Brokerage Cash on Hand Certificates of Deposit Checking Acc…" at bounding box center [397, 92] width 103 height 11
select select "checking"
click at [347, 87] on select "Select Account Type Brokerage Cash on Hand Certificates of Deposit Checking Acc…" at bounding box center [397, 92] width 103 height 11
click at [459, 90] on button "submit" at bounding box center [455, 92] width 11 height 11
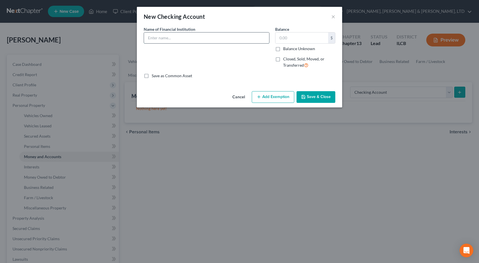
click at [177, 36] on input "text" at bounding box center [206, 38] width 125 height 11
type input "[PERSON_NAME] [PERSON_NAME] Bank"
click at [328, 98] on button "Save & Close" at bounding box center [316, 97] width 39 height 12
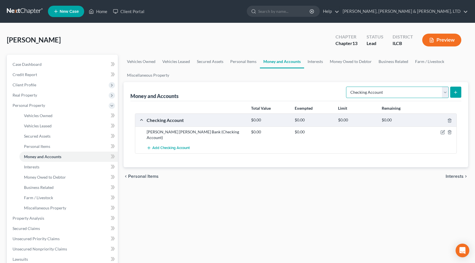
click at [392, 90] on select "Select Account Type Brokerage Cash on Hand Certificates of Deposit Checking Acc…" at bounding box center [397, 92] width 103 height 11
click at [317, 64] on link "Interests" at bounding box center [315, 62] width 22 height 14
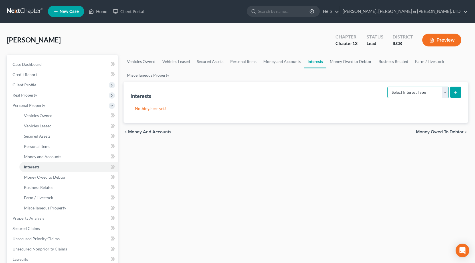
click at [410, 96] on select "Select Interest Type 401K Annuity Bond Education IRA Government Bond Government…" at bounding box center [417, 92] width 61 height 11
select select "pension_plan"
click at [388, 87] on select "Select Interest Type 401K Annuity Bond Education IRA Government Bond Government…" at bounding box center [417, 92] width 61 height 11
click at [457, 91] on icon "submit" at bounding box center [455, 92] width 5 height 5
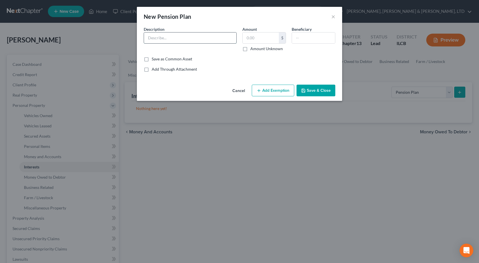
click at [172, 35] on input "text" at bounding box center [190, 38] width 92 height 11
type input "Union Pension"
click at [315, 89] on button "Save & Close" at bounding box center [316, 91] width 39 height 12
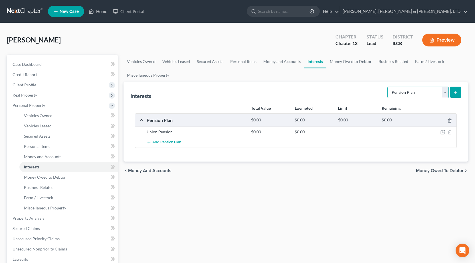
click at [407, 91] on select "Select Interest Type 401K Annuity Bond Education IRA Government Bond Government…" at bounding box center [417, 92] width 61 height 11
click at [298, 102] on div "Total Value Exempted Limit Remaining Pension Plan $0.00 $0.00 $0.00 $0.00 Union…" at bounding box center [295, 131] width 331 height 60
click at [442, 133] on icon "button" at bounding box center [443, 132] width 3 height 3
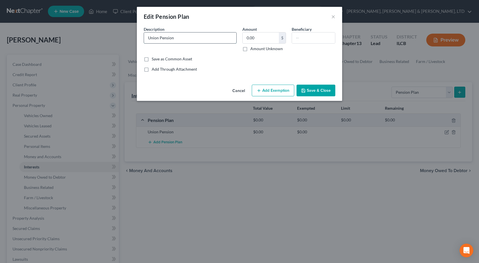
click at [159, 40] on input "Union Pension" at bounding box center [190, 38] width 92 height 11
type input "Union Plumbers and Pipefitters Pension"
click at [308, 87] on button "Save & Close" at bounding box center [316, 91] width 39 height 12
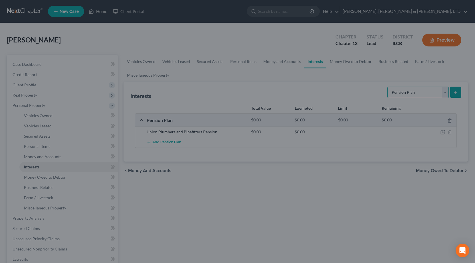
click at [409, 92] on select "Select Interest Type 401K Annuity Bond Education IRA Government Bond Government…" at bounding box center [417, 92] width 61 height 11
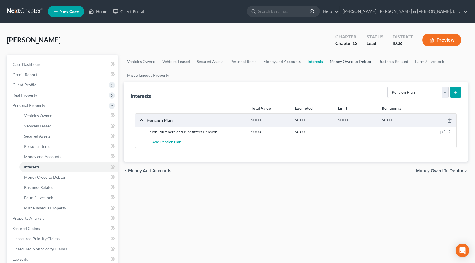
click at [340, 63] on link "Money Owed to Debtor" at bounding box center [350, 62] width 49 height 14
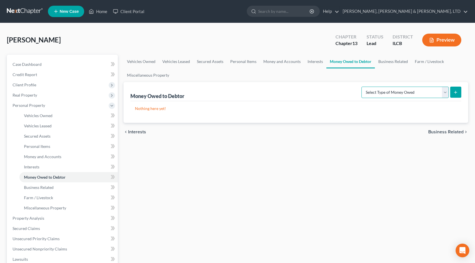
click at [407, 93] on select "Select Type of Money Owed Accounts Receivable Alimony Child Support Claims Agai…" at bounding box center [404, 92] width 87 height 11
click at [385, 63] on link "Business Related" at bounding box center [393, 62] width 37 height 14
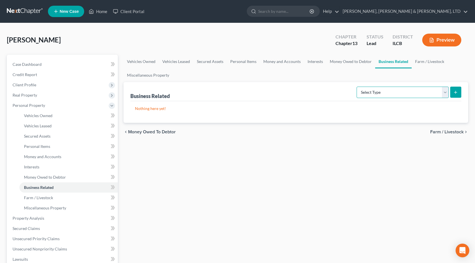
click at [402, 98] on select "Select Type Customer Lists Franchises Inventory Licenses Machinery Office Equip…" at bounding box center [402, 92] width 92 height 11
click at [226, 153] on div "Vehicles Owned Vehicles Leased Secured Assets Personal Items Money and Accounts…" at bounding box center [296, 225] width 350 height 340
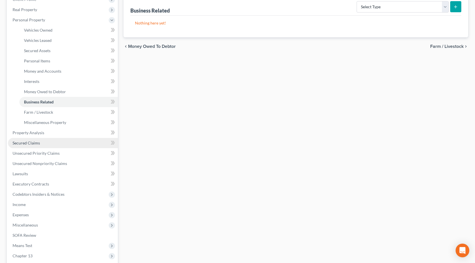
click at [48, 145] on link "Secured Claims" at bounding box center [63, 143] width 110 height 10
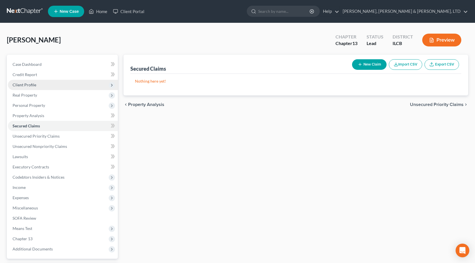
click at [29, 86] on span "Client Profile" at bounding box center [25, 84] width 24 height 5
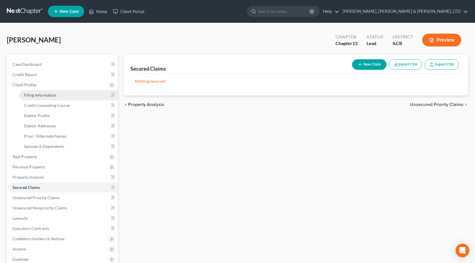
click at [36, 93] on span "Filing Information" at bounding box center [40, 95] width 32 height 5
select select "1"
select select "0"
select select "3"
select select "24"
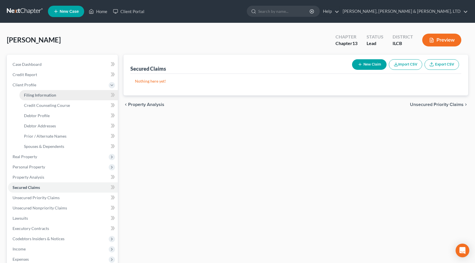
select select "0"
select select "14"
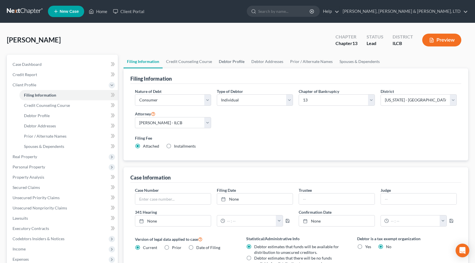
click at [227, 61] on link "Debtor Profile" at bounding box center [231, 62] width 33 height 14
select select "0"
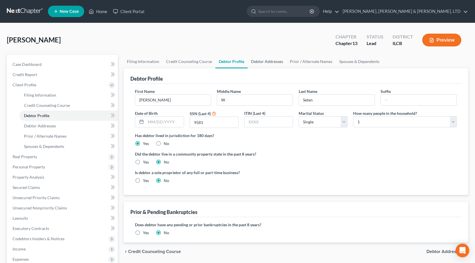
click at [261, 65] on link "Debtor Addresses" at bounding box center [267, 62] width 39 height 14
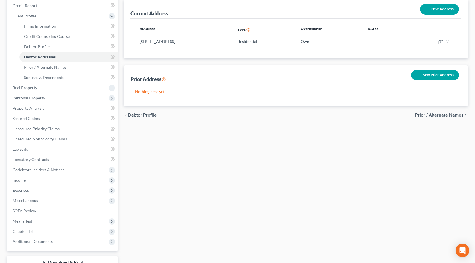
scroll to position [112, 0]
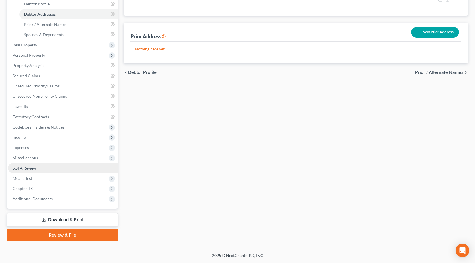
click at [37, 167] on link "SOFA Review" at bounding box center [63, 168] width 110 height 10
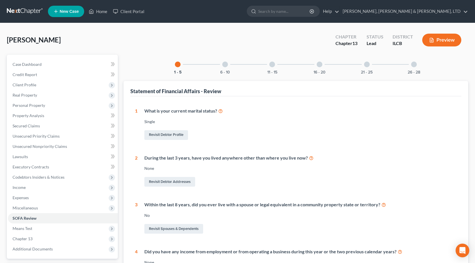
click at [225, 65] on div at bounding box center [225, 65] width 6 height 6
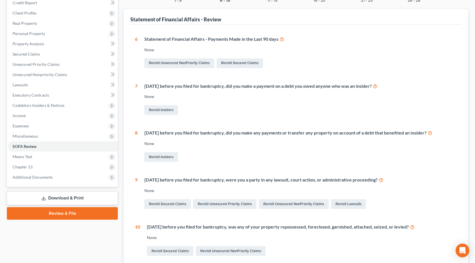
scroll to position [29, 0]
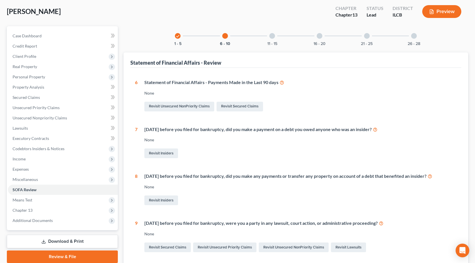
click at [270, 37] on div at bounding box center [272, 36] width 6 height 6
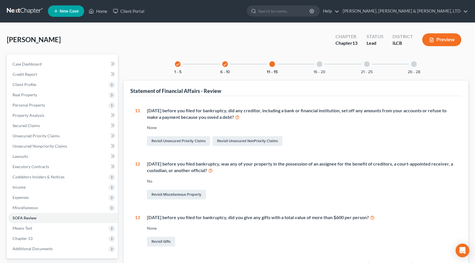
scroll to position [0, 0]
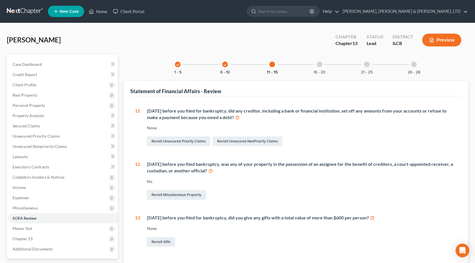
click at [318, 64] on div at bounding box center [320, 65] width 6 height 6
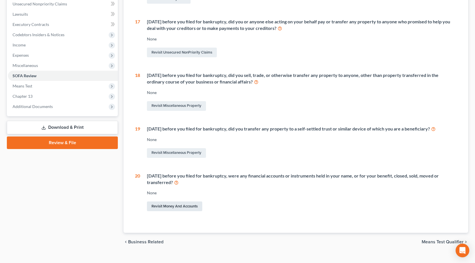
click at [183, 206] on link "Revisit Money and Accounts" at bounding box center [174, 207] width 55 height 10
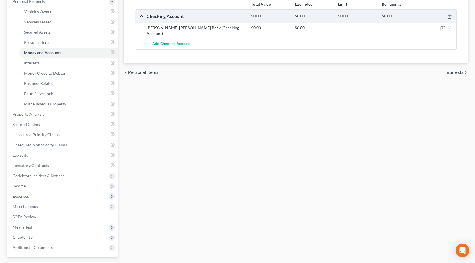
scroll to position [143, 0]
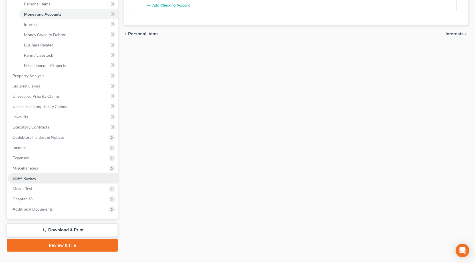
click at [50, 179] on link "SOFA Review" at bounding box center [63, 178] width 110 height 10
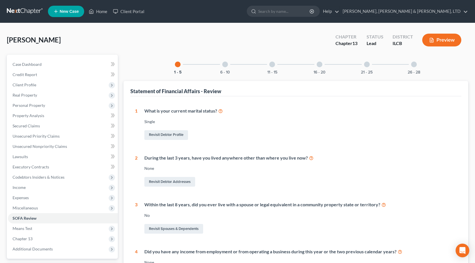
click at [366, 69] on div "21 - 25" at bounding box center [366, 64] width 19 height 19
